Goal: Obtain resource: Download file/media

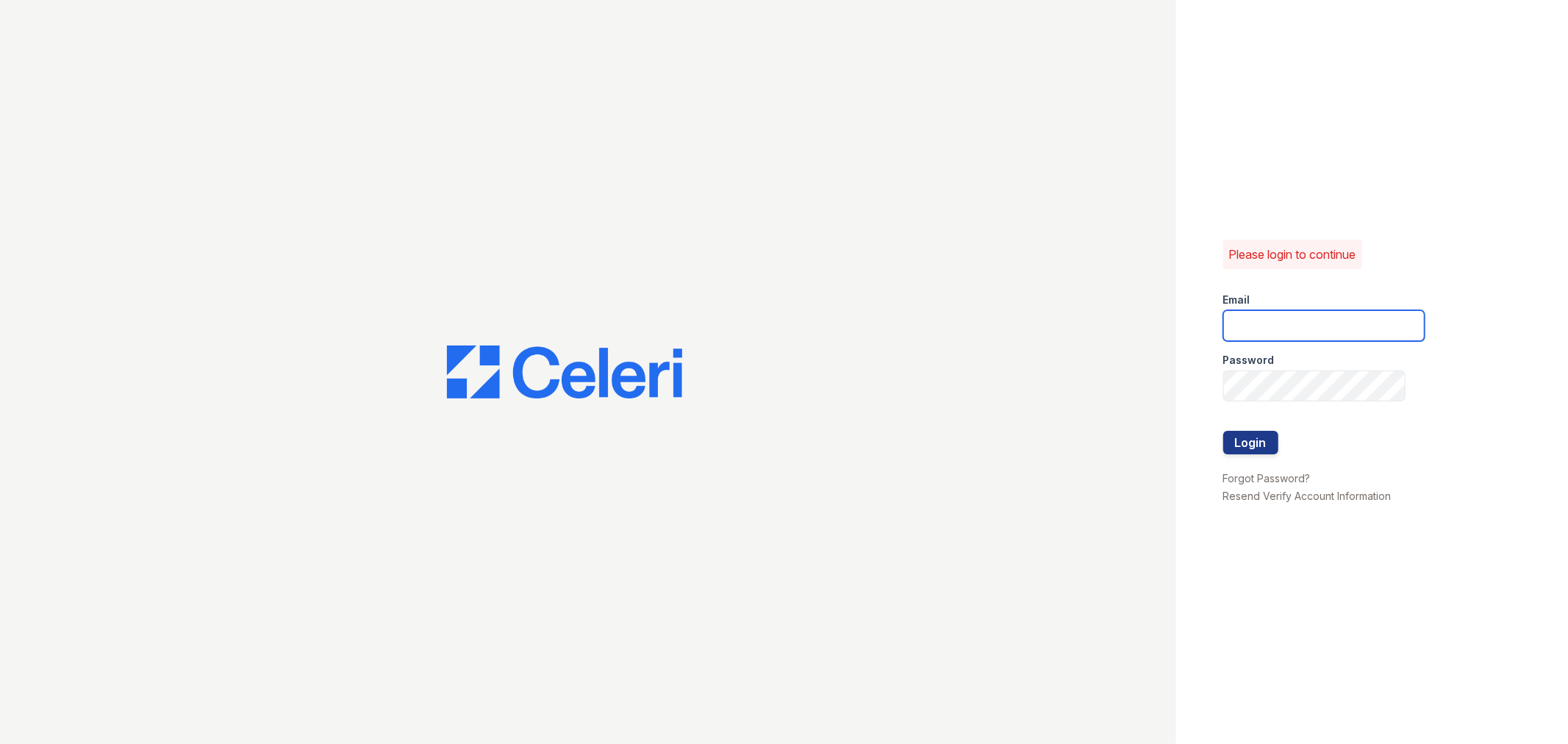
click at [1324, 322] on input "email" at bounding box center [1324, 326] width 202 height 31
click at [1223, 431] on button "Login" at bounding box center [1251, 442] width 55 height 23
click at [1240, 324] on input "email" at bounding box center [1324, 327] width 202 height 31
type input "pennstation2@cafmanagement.com"
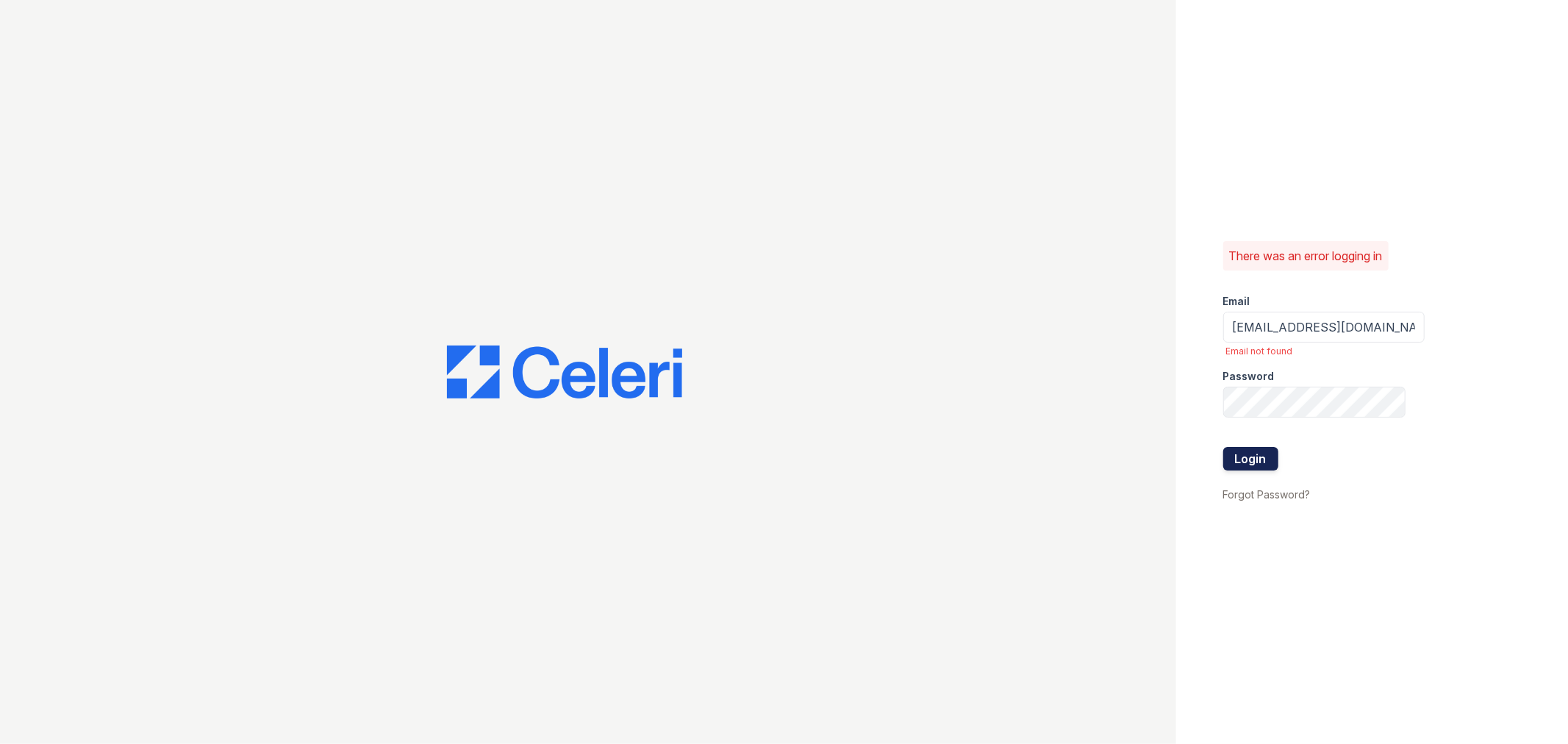
click at [1245, 452] on button "Login" at bounding box center [1251, 458] width 55 height 23
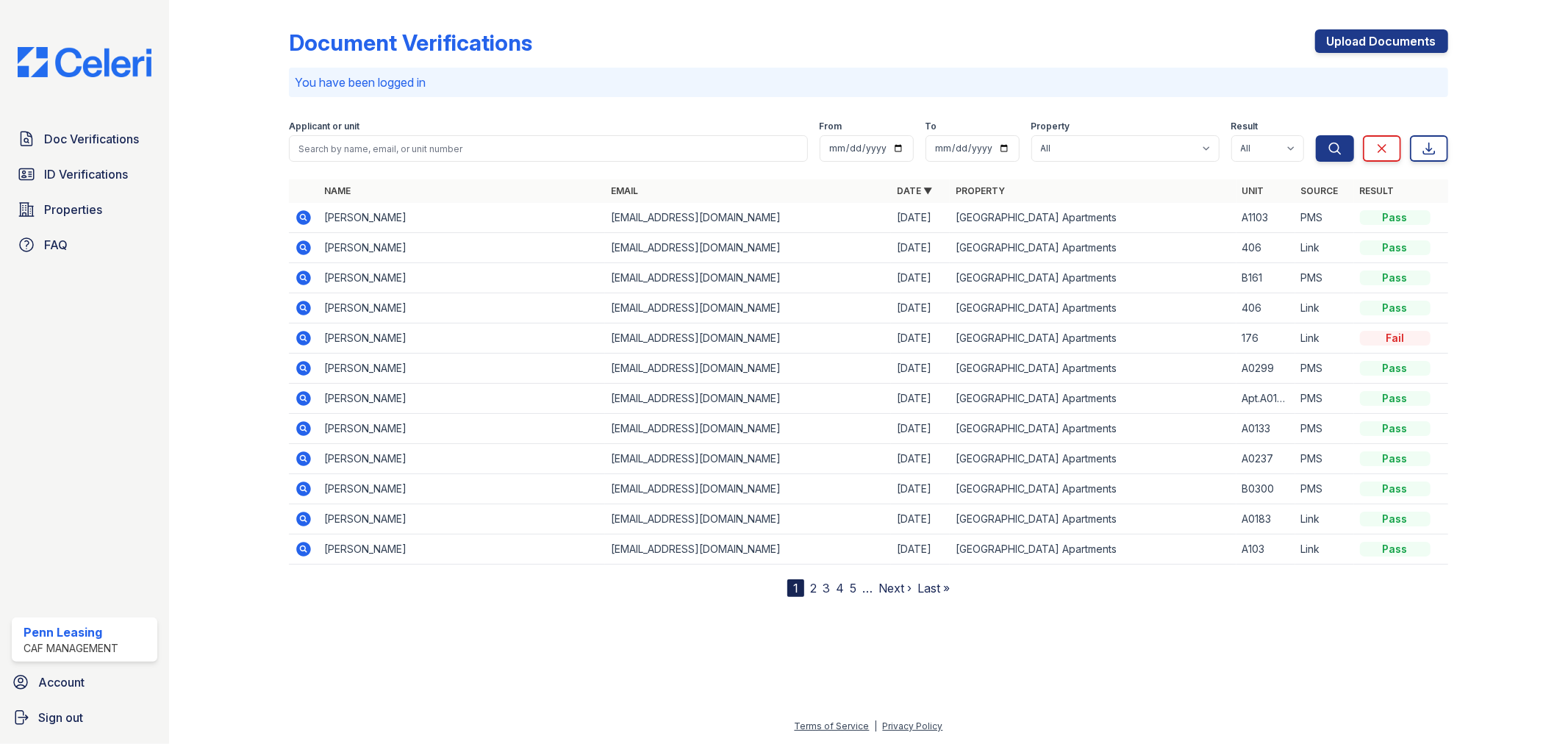
click at [302, 217] on icon at bounding box center [304, 216] width 4 height 4
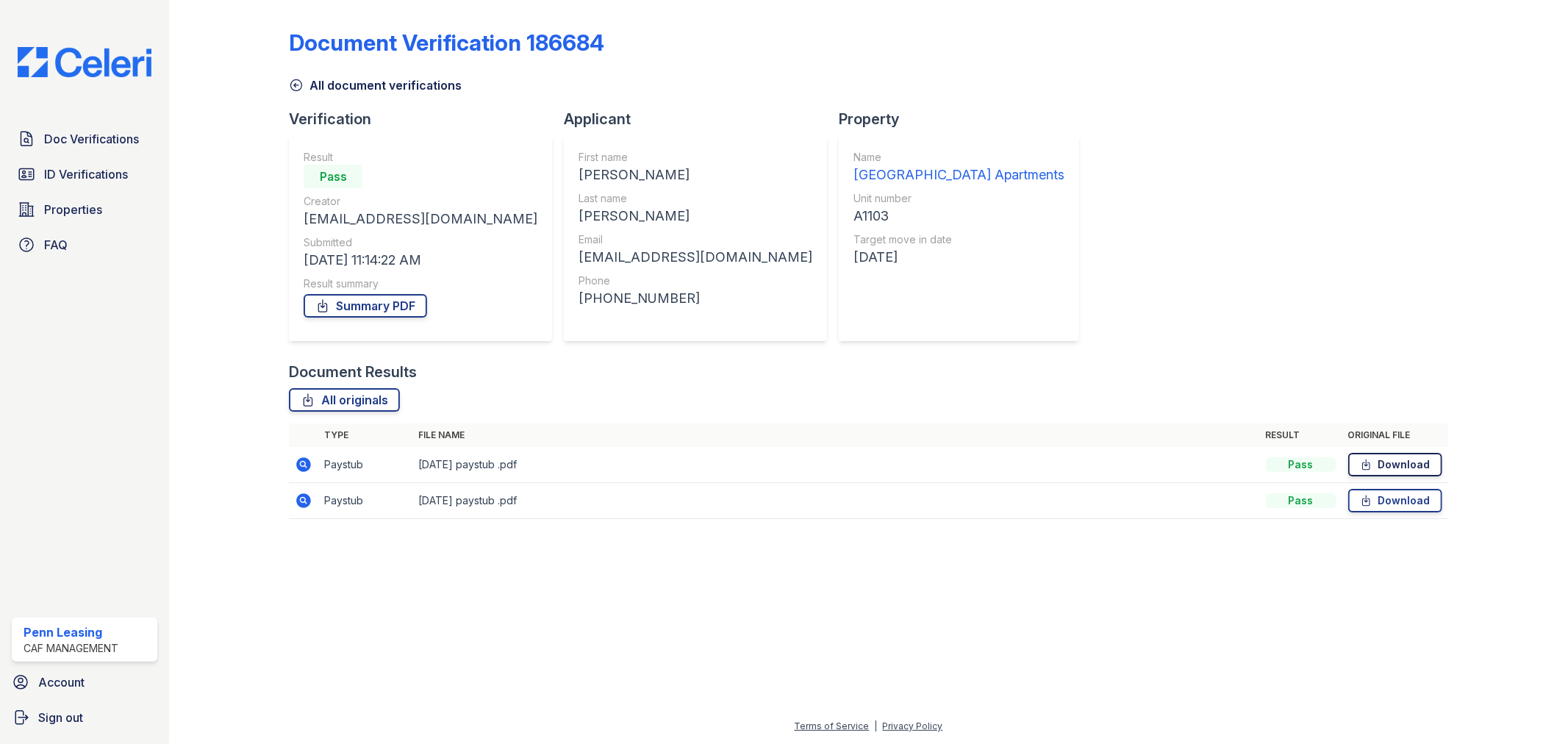
click at [1431, 464] on link "Download" at bounding box center [1395, 464] width 94 height 23
click at [1401, 505] on link "Download" at bounding box center [1395, 500] width 94 height 23
click at [1401, 501] on link "Download" at bounding box center [1395, 500] width 94 height 23
click at [105, 169] on span "ID Verifications" at bounding box center [86, 174] width 84 height 18
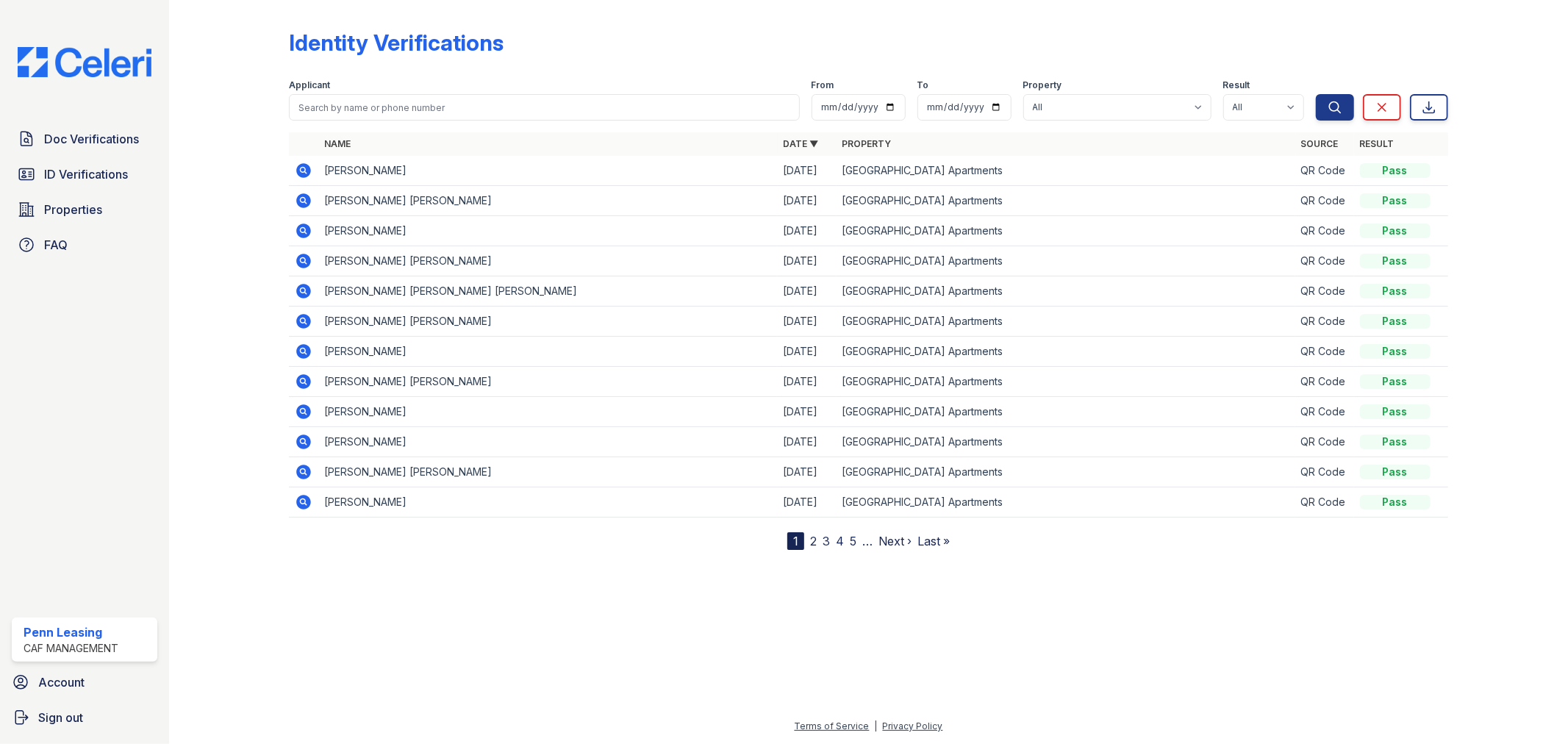
click at [307, 287] on icon at bounding box center [304, 291] width 15 height 15
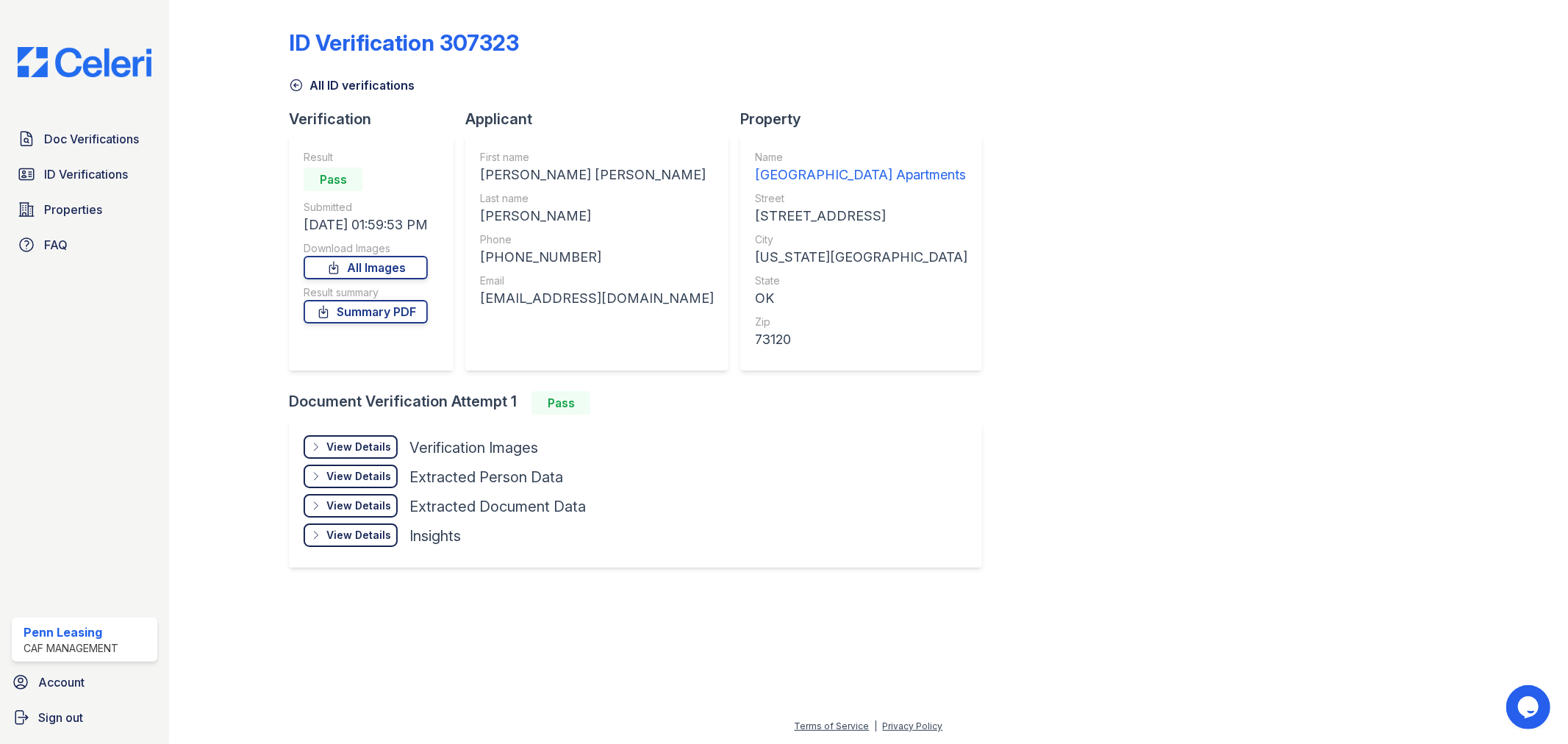
click at [349, 438] on div "View Details Details" at bounding box center [351, 446] width 94 height 23
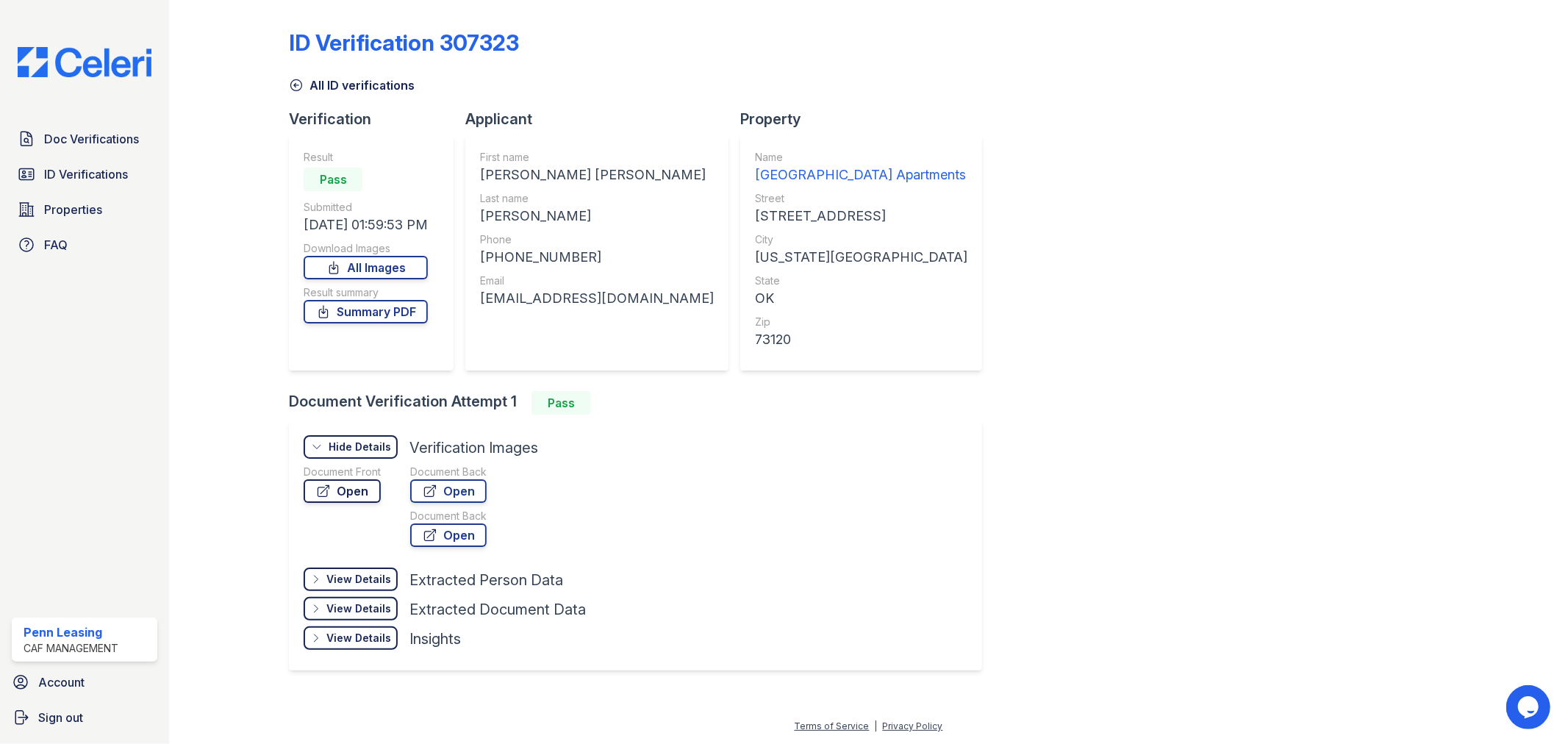
click at [349, 487] on link "Open" at bounding box center [342, 490] width 77 height 23
click at [443, 486] on link "Open" at bounding box center [449, 490] width 76 height 23
